Goal: Check status

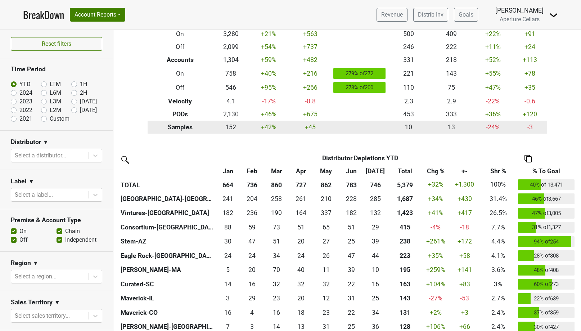
scroll to position [64, 0]
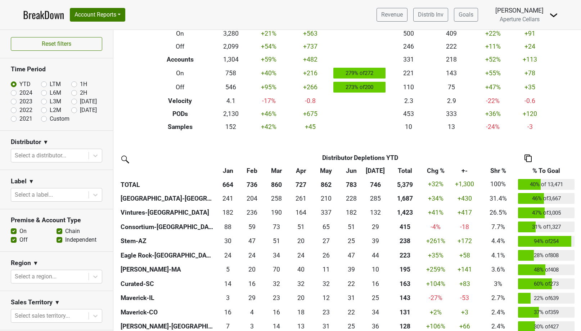
click at [19, 93] on label "2024" at bounding box center [25, 93] width 13 height 9
click at [14, 93] on input "2024" at bounding box center [25, 92] width 29 height 7
radio input "true"
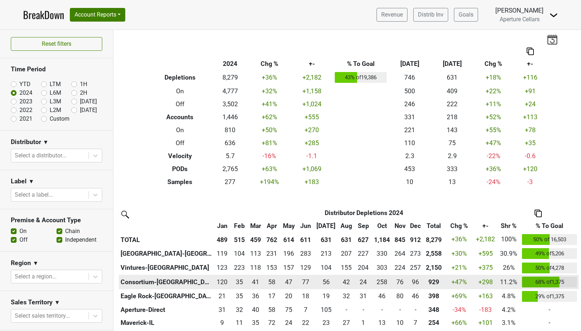
scroll to position [7, 0]
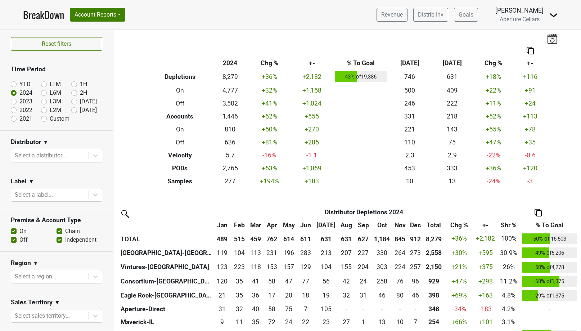
click at [19, 84] on label "YTD" at bounding box center [24, 84] width 11 height 9
click at [15, 84] on input "YTD" at bounding box center [25, 83] width 29 height 7
radio input "true"
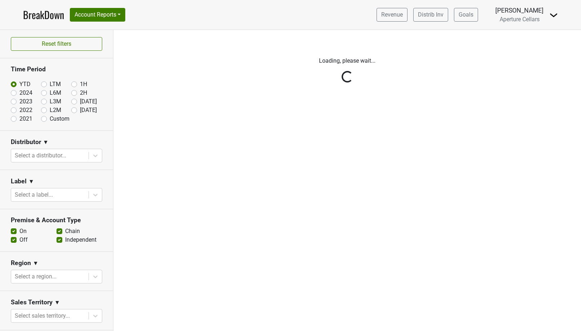
scroll to position [0, 0]
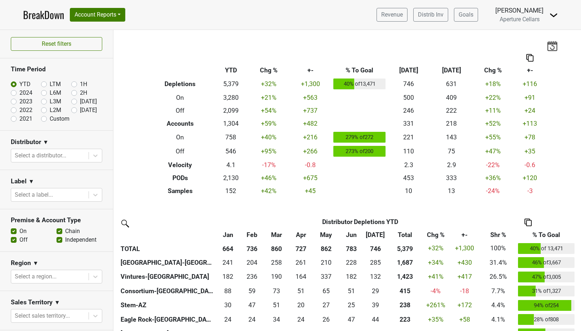
click at [80, 110] on label "[DATE]" at bounding box center [88, 110] width 17 height 9
click at [75, 110] on input "[DATE]" at bounding box center [85, 109] width 29 height 7
radio input "true"
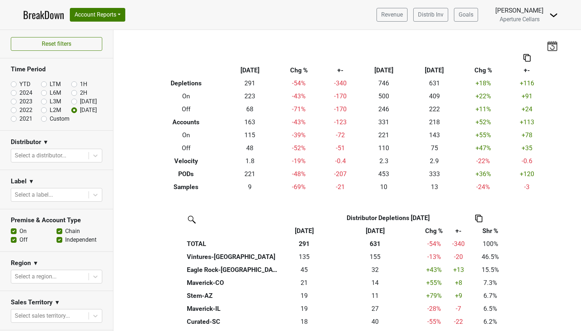
click at [19, 86] on label "YTD" at bounding box center [24, 84] width 11 height 9
click at [13, 86] on input "YTD" at bounding box center [25, 83] width 29 height 7
radio input "true"
